Goal: Information Seeking & Learning: Learn about a topic

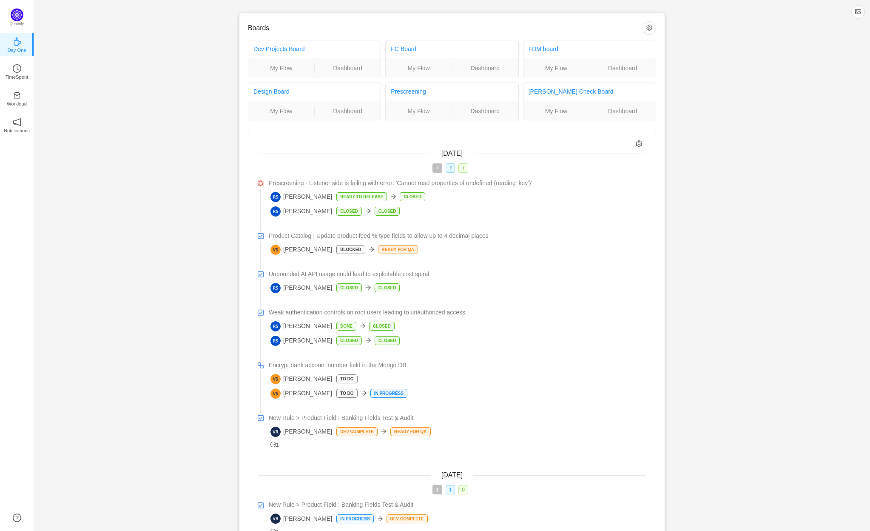
click at [180, 289] on div "Boards Dev Projects Board My Flow Dashboard FC Board My Flow Dashboard FDM boar…" at bounding box center [452, 304] width 836 height 608
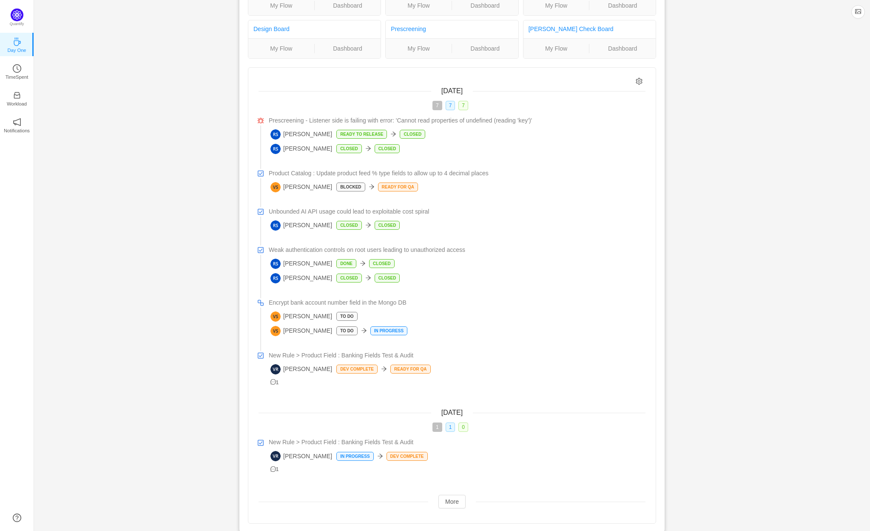
scroll to position [57, 0]
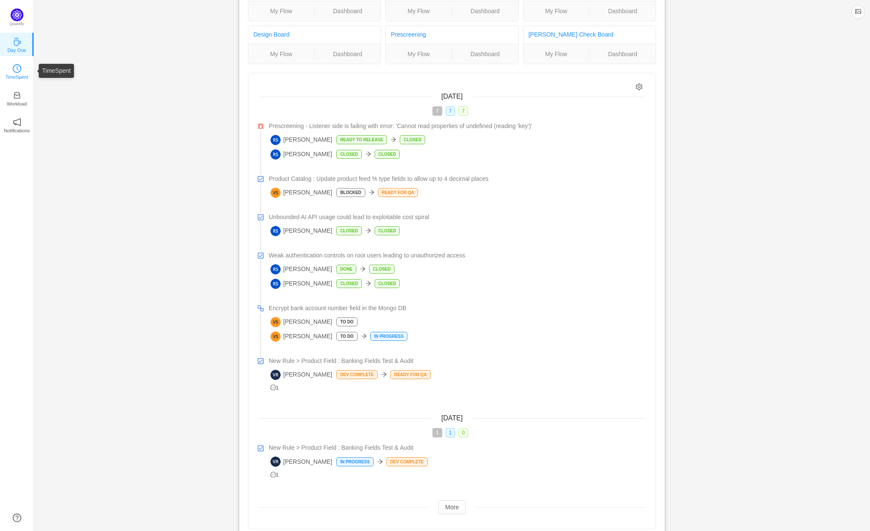
click at [13, 68] on link "TimeSpent" at bounding box center [17, 71] width 9 height 9
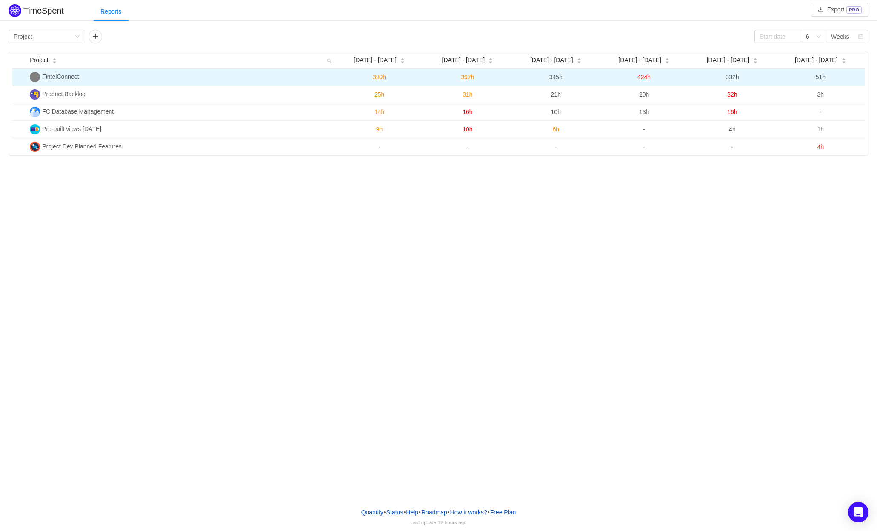
click at [74, 79] on span "FintelConnect" at bounding box center [60, 76] width 37 height 7
click at [39, 77] on img at bounding box center [35, 77] width 10 height 10
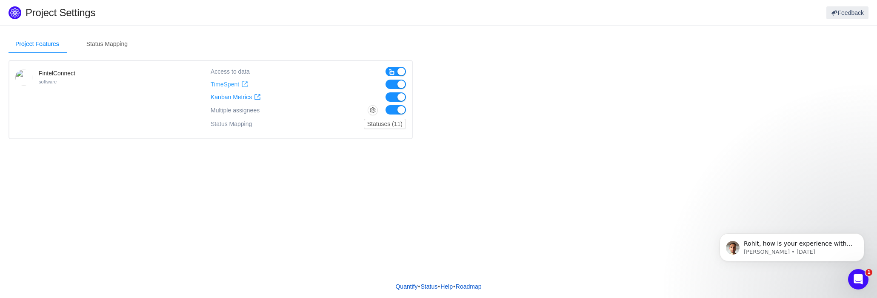
click at [221, 83] on span "TimeSpent" at bounding box center [225, 84] width 29 height 7
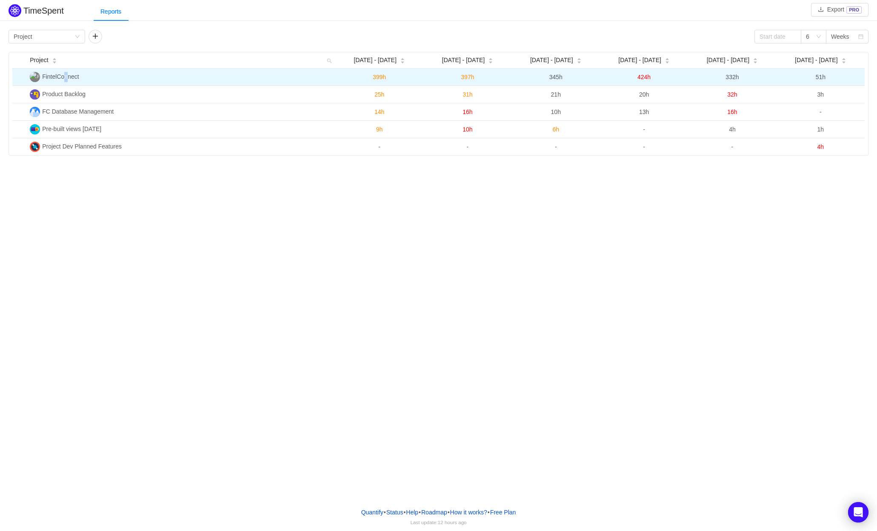
click at [65, 77] on span "FintelConnect" at bounding box center [60, 76] width 37 height 7
click at [46, 78] on span "FintelConnect" at bounding box center [60, 76] width 37 height 7
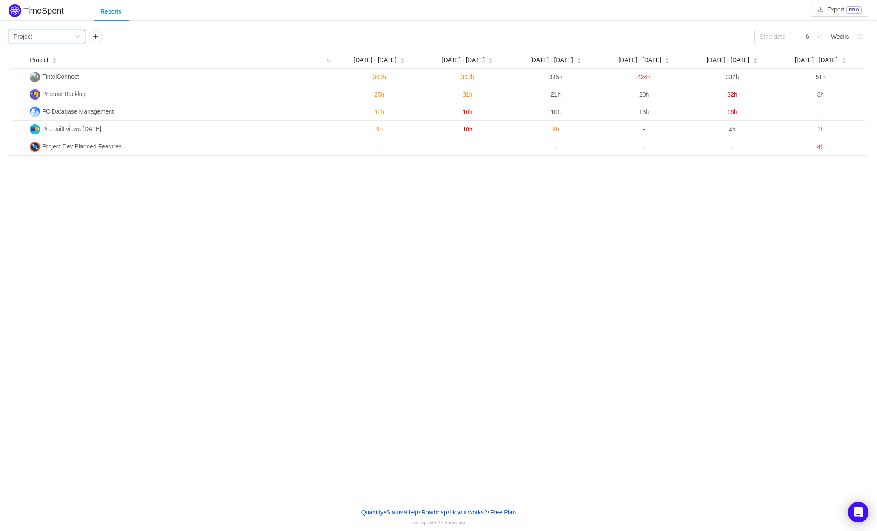
click at [46, 43] on div "Group by Project" at bounding box center [44, 36] width 61 height 13
click at [43, 106] on li "Person" at bounding box center [47, 108] width 77 height 14
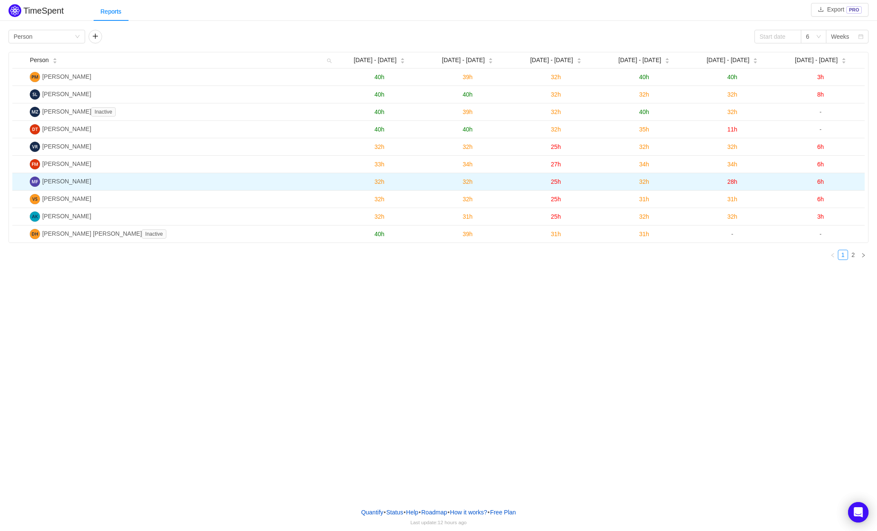
drag, startPoint x: 89, startPoint y: 179, endPoint x: 846, endPoint y: 182, distance: 757.3
click at [846, 182] on tr "Matheus Picarelli Franceschini 32h 32h 25h 32h 28h 6h" at bounding box center [438, 181] width 852 height 17
click at [826, 185] on td "6h" at bounding box center [820, 181] width 88 height 17
drag, startPoint x: 826, startPoint y: 185, endPoint x: 816, endPoint y: 185, distance: 10.2
click at [816, 185] on td "6h" at bounding box center [820, 181] width 88 height 17
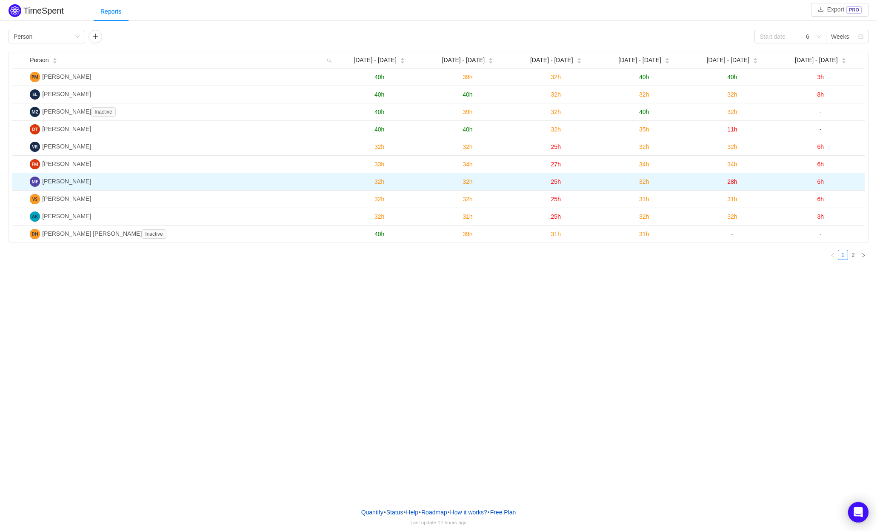
click at [819, 185] on span "6h" at bounding box center [820, 181] width 7 height 7
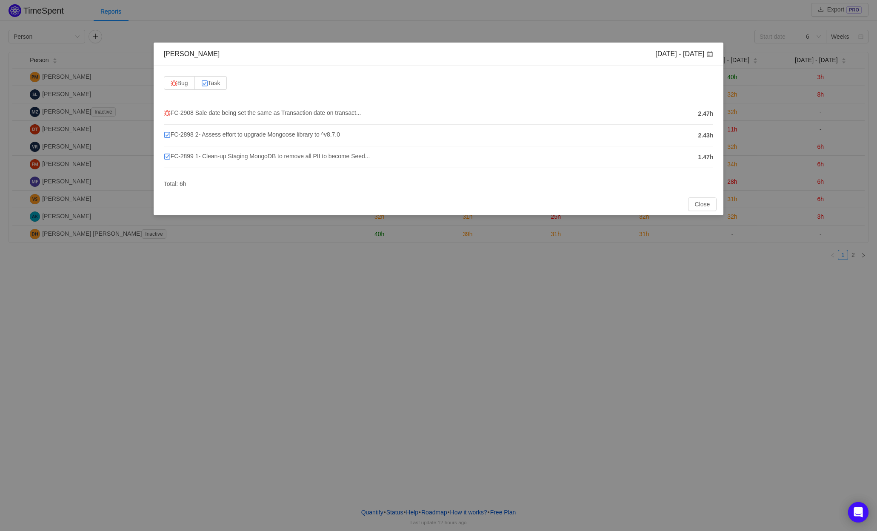
click at [709, 56] on span at bounding box center [709, 54] width 7 height 7
click at [707, 207] on button "Close" at bounding box center [702, 204] width 29 height 14
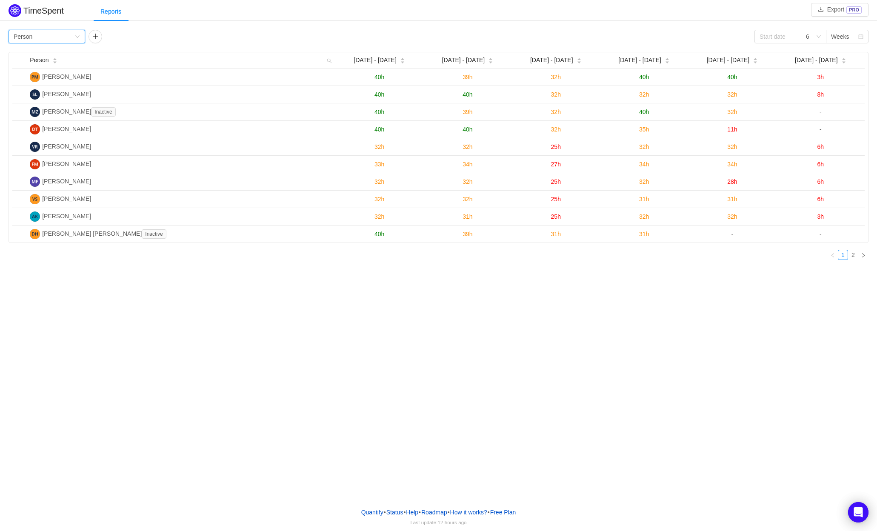
click at [60, 39] on div "Group by Person" at bounding box center [44, 36] width 61 height 13
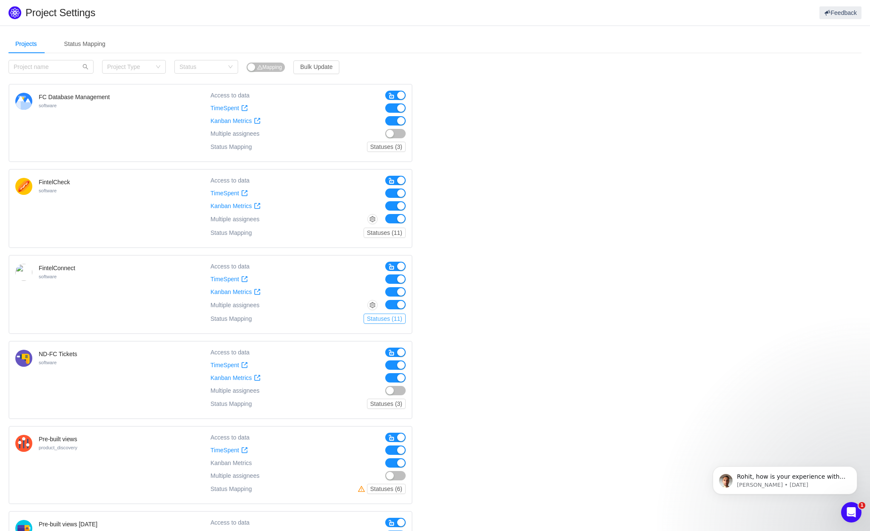
click at [368, 318] on button "Statuses (11)" at bounding box center [385, 319] width 42 height 10
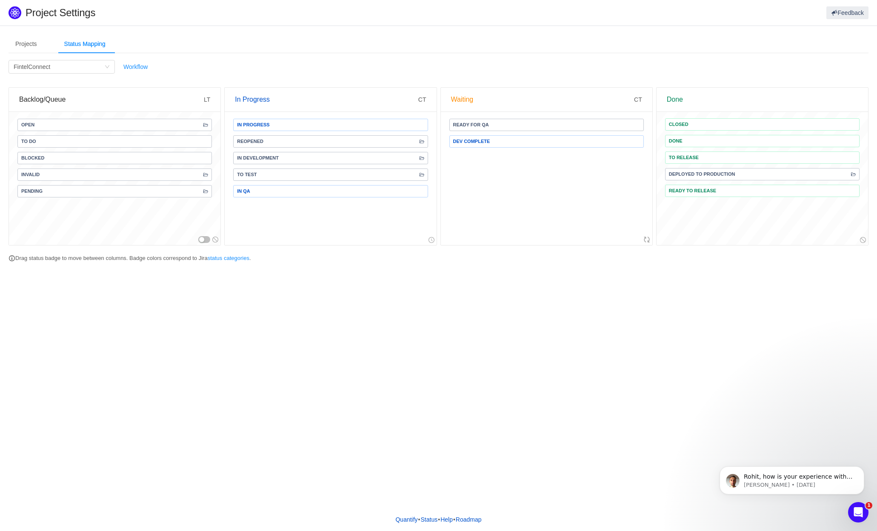
click at [301, 102] on div "In Progress" at bounding box center [326, 100] width 183 height 24
click at [162, 72] on div "Filter by Project FintelConnect Workflow Backlog/Queue LT Open To Do Blocked IN…" at bounding box center [439, 161] width 860 height 203
click at [144, 69] on link "Workflow" at bounding box center [135, 66] width 24 height 7
drag, startPoint x: 112, startPoint y: 262, endPoint x: 124, endPoint y: 260, distance: 12.4
click at [124, 260] on div "Projects Status Mapping Category Project Type Status Mapping Bulk Update FC Dat…" at bounding box center [439, 151] width 860 height 234
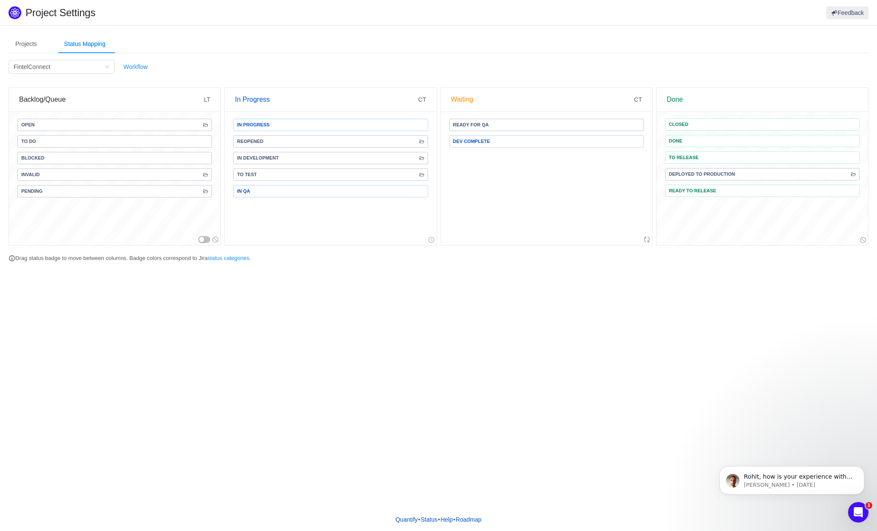
click at [126, 302] on div "Projects Status Mapping Category Project Type Status Mapping Bulk Update FC Dat…" at bounding box center [438, 267] width 877 height 482
